Goal: Information Seeking & Learning: Understand process/instructions

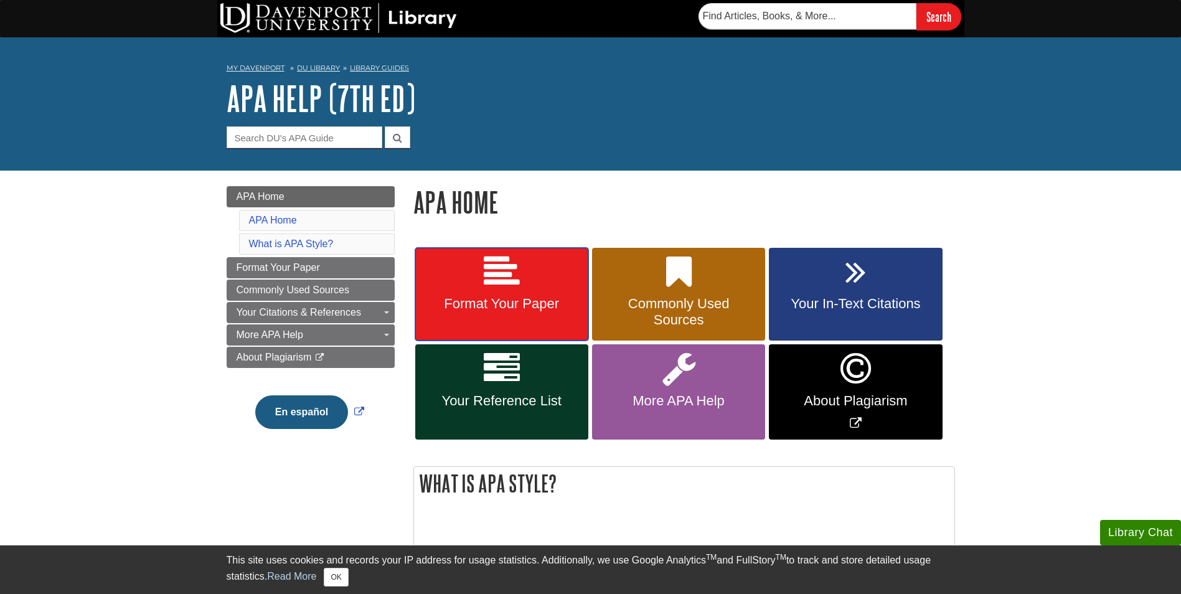
click at [511, 305] on span "Format Your Paper" at bounding box center [502, 304] width 154 height 16
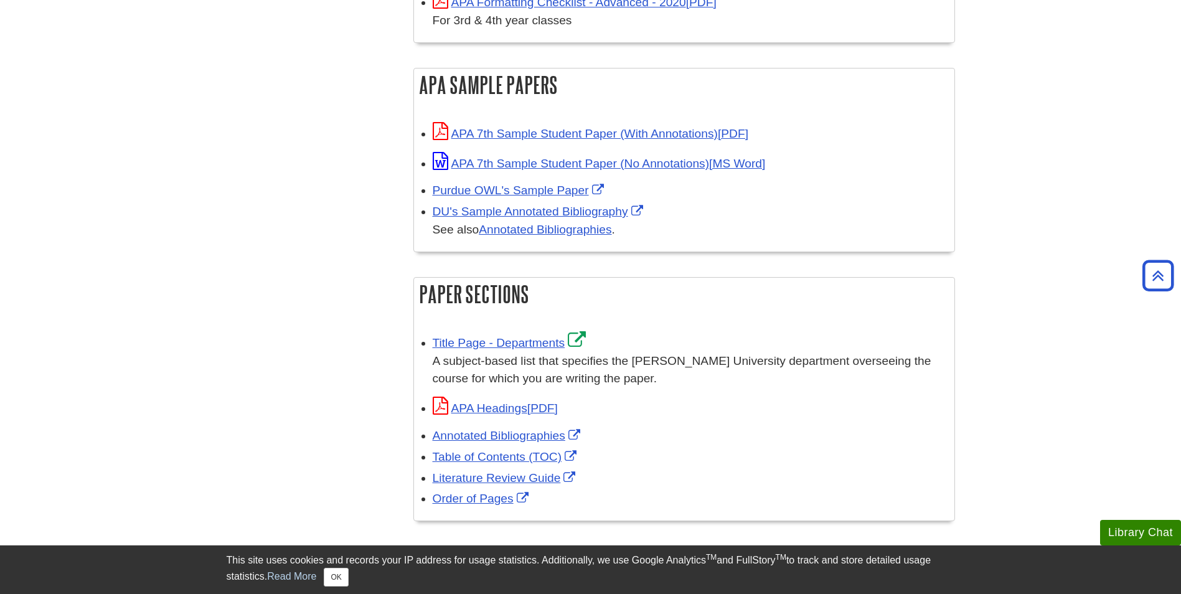
scroll to position [566, 0]
click at [529, 341] on link "Title Page - Departments" at bounding box center [511, 342] width 157 height 13
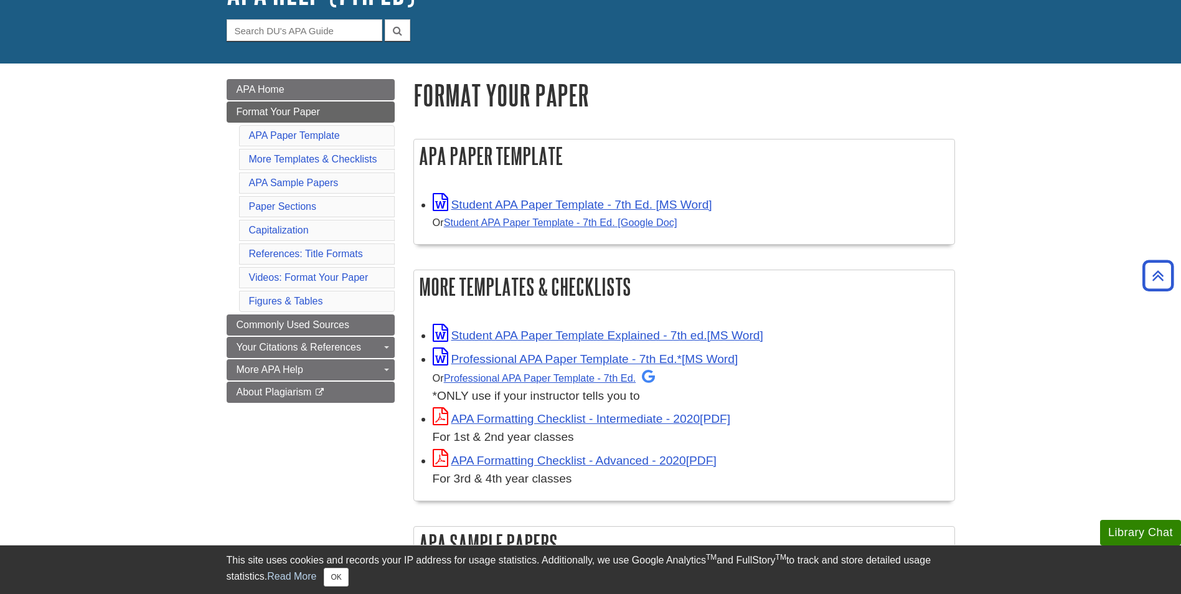
scroll to position [0, 0]
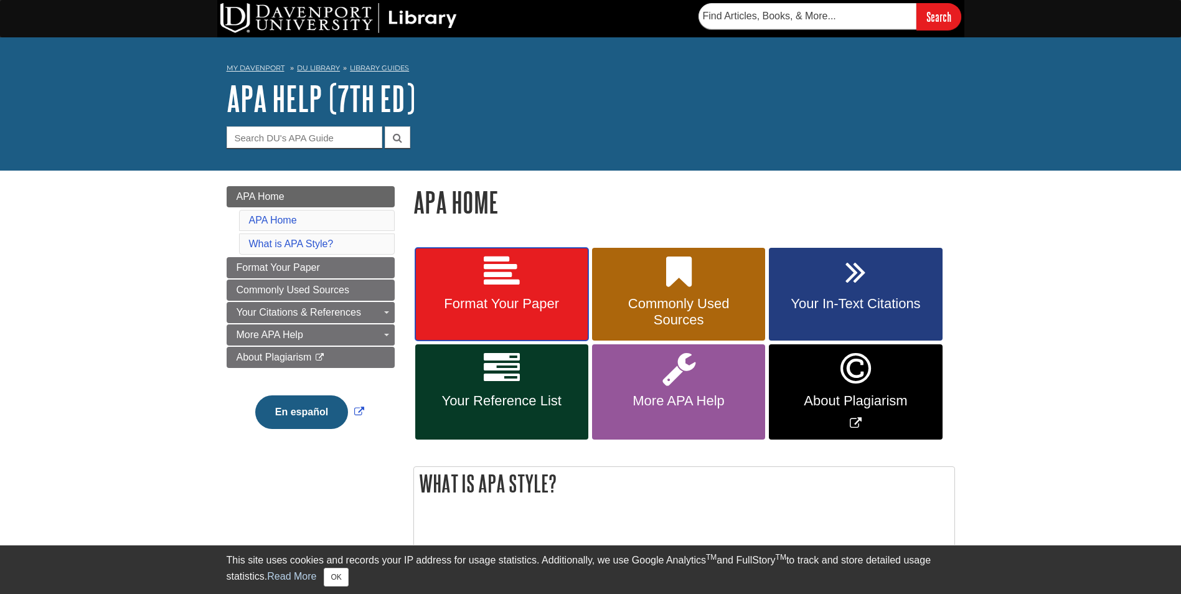
click at [501, 321] on link "Format Your Paper" at bounding box center [501, 294] width 173 height 93
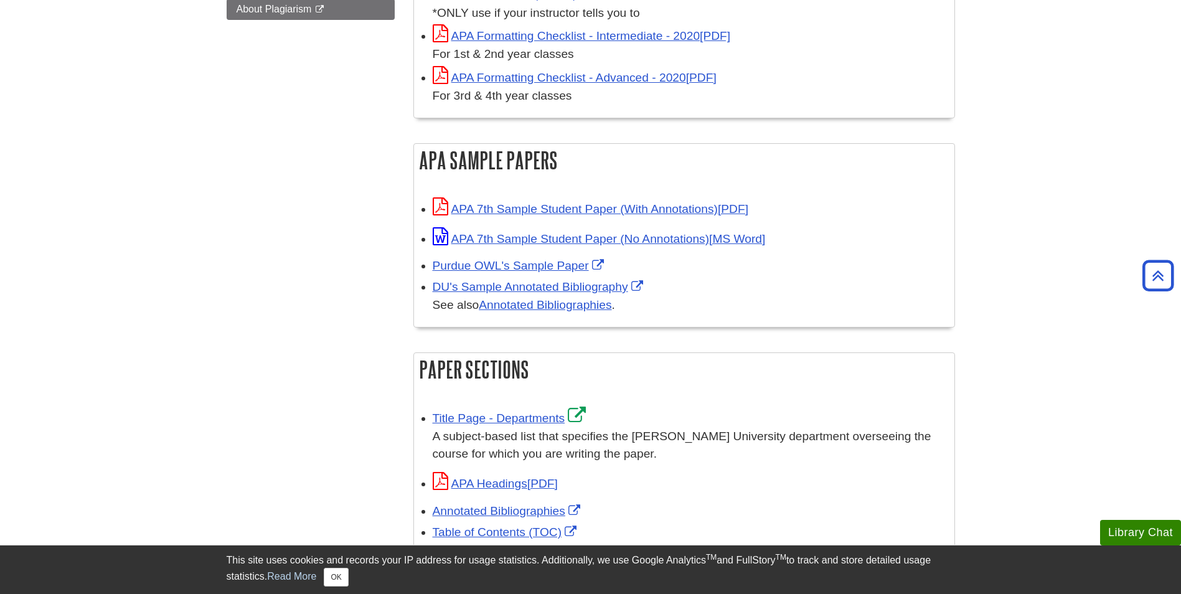
scroll to position [492, 0]
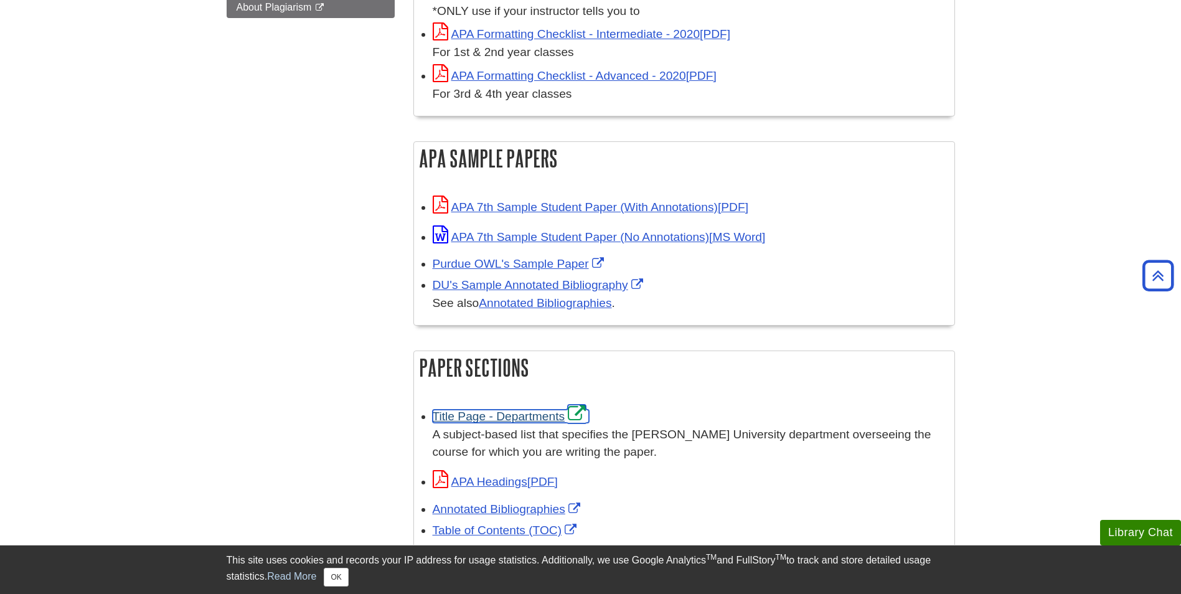
click at [515, 419] on link "Title Page - Departments" at bounding box center [511, 416] width 157 height 13
